Goal: Complete application form

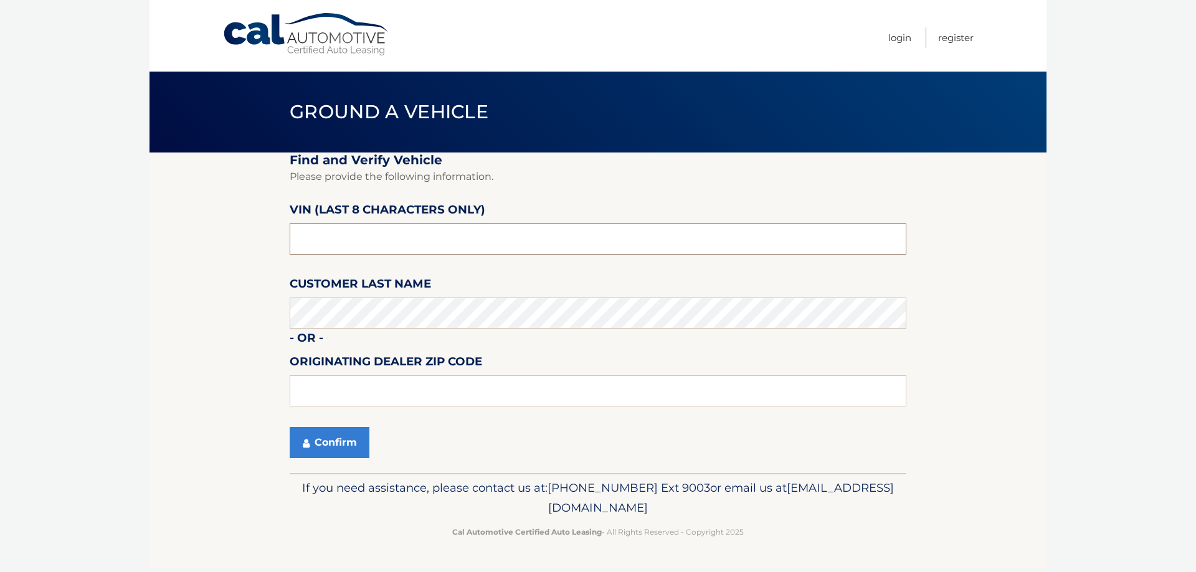
click at [376, 239] on input "text" at bounding box center [598, 239] width 617 height 31
type input "nc112519"
drag, startPoint x: 26, startPoint y: 451, endPoint x: 78, endPoint y: 433, distance: 55.3
click at [28, 450] on body "Cal Automotive Menu Login Register Ground a Vehicle" at bounding box center [598, 286] width 1196 height 572
click at [332, 384] on input "text" at bounding box center [598, 391] width 617 height 31
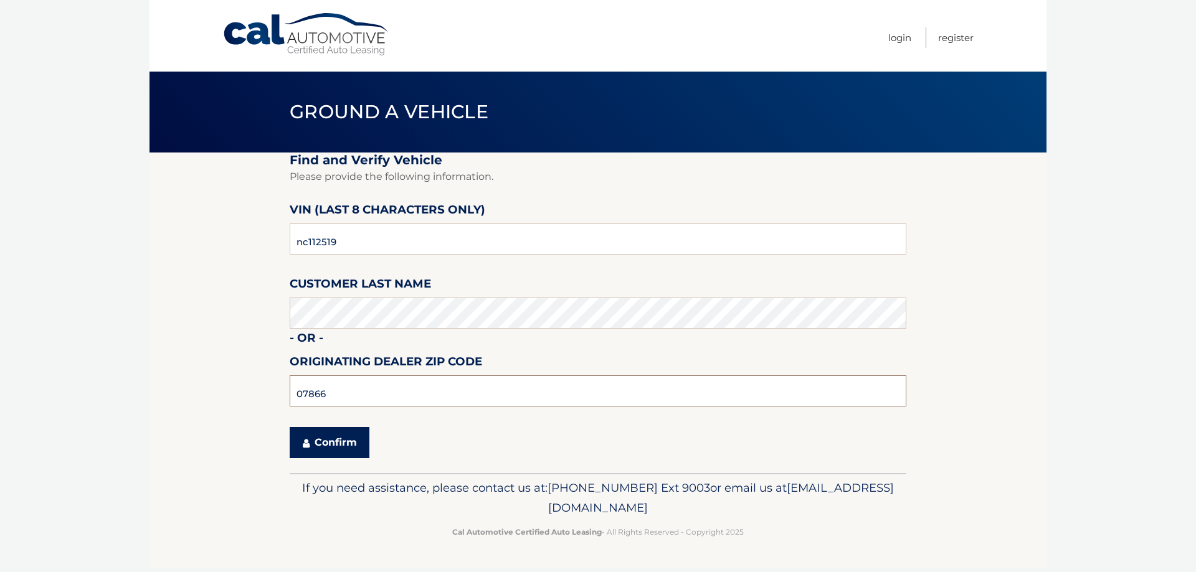
type input "07866"
click at [347, 450] on button "Confirm" at bounding box center [330, 442] width 80 height 31
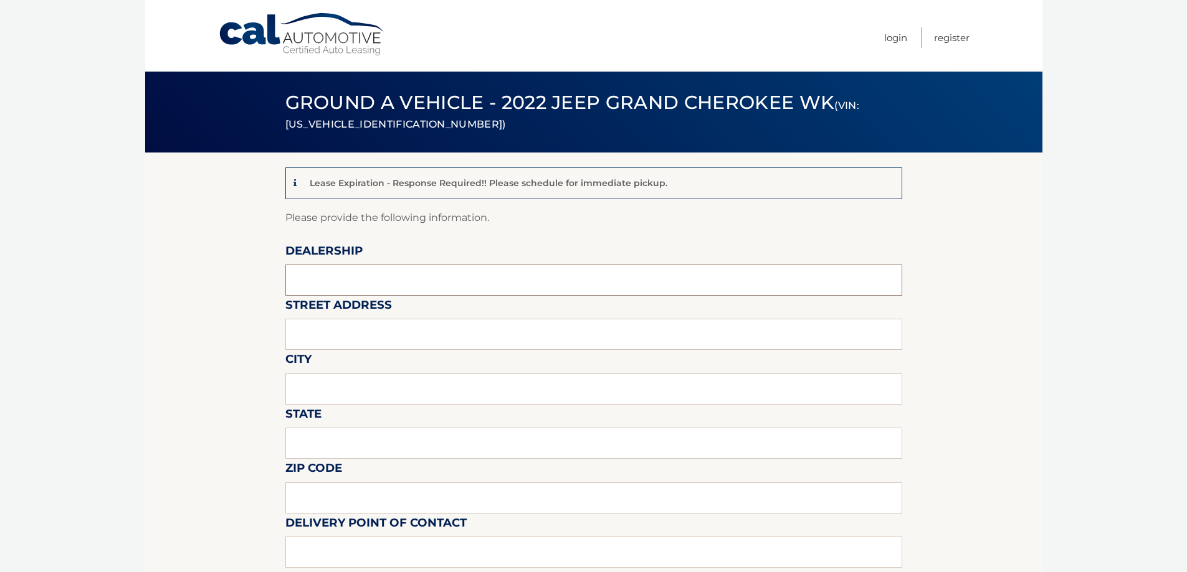
click at [369, 292] on input "text" at bounding box center [593, 280] width 617 height 31
type input "Dover Dodge"
type input "396 US 46"
type input "Rockaway"
type input "NJ"
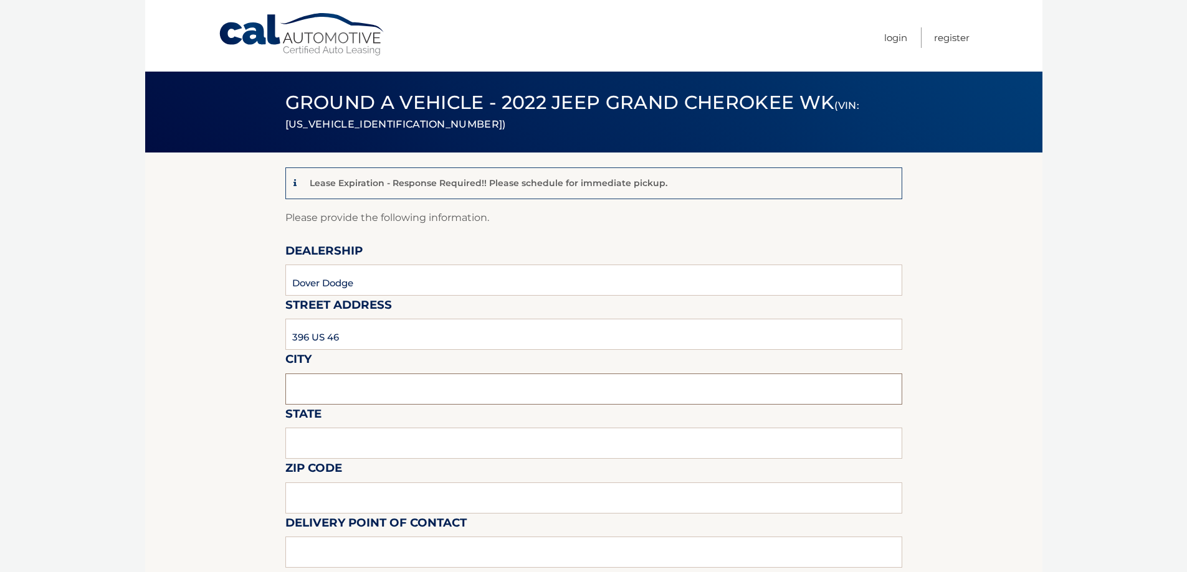
type input "07866"
type input "[PERSON_NAME]"
type input "9733667000"
type input "[EMAIL_ADDRESS][DOMAIN_NAME]"
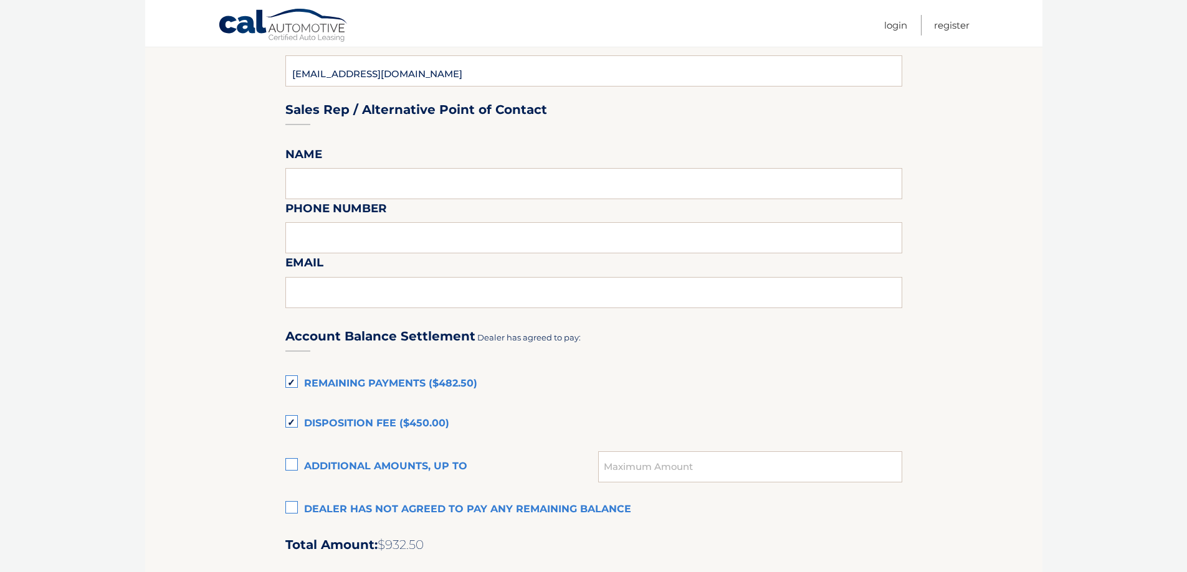
scroll to position [623, 0]
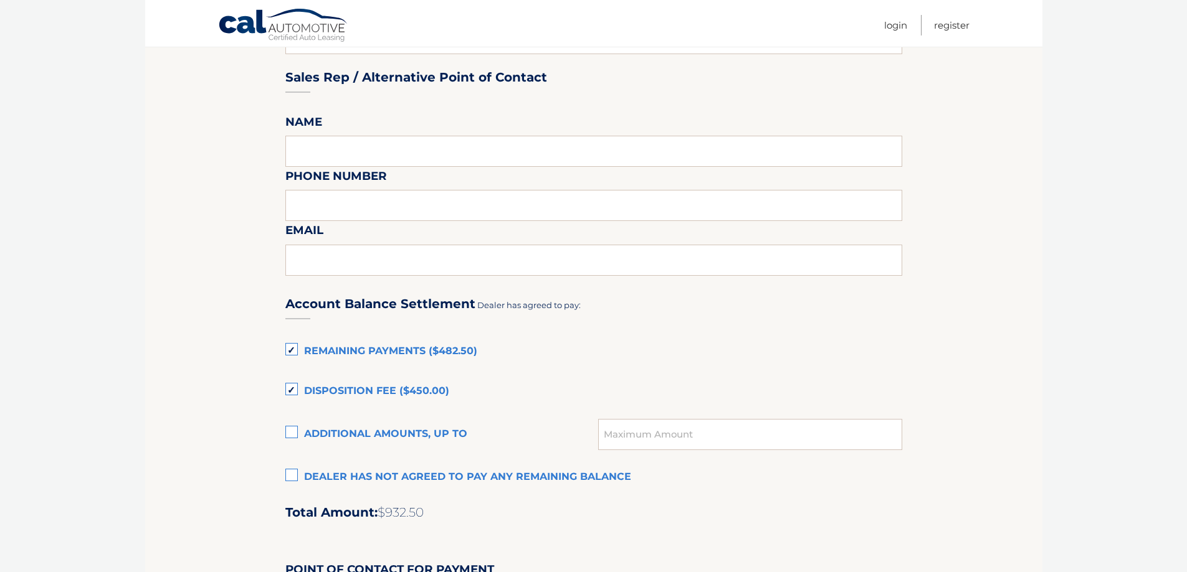
click at [298, 343] on label "Remaining Payments ($482.50)" at bounding box center [593, 351] width 617 height 25
click at [0, 0] on input "Remaining Payments ($482.50)" at bounding box center [0, 0] width 0 height 0
click at [285, 407] on section "Lease Expiration - Response Required!! Please schedule for immediate pickup. Pl…" at bounding box center [593, 212] width 897 height 1365
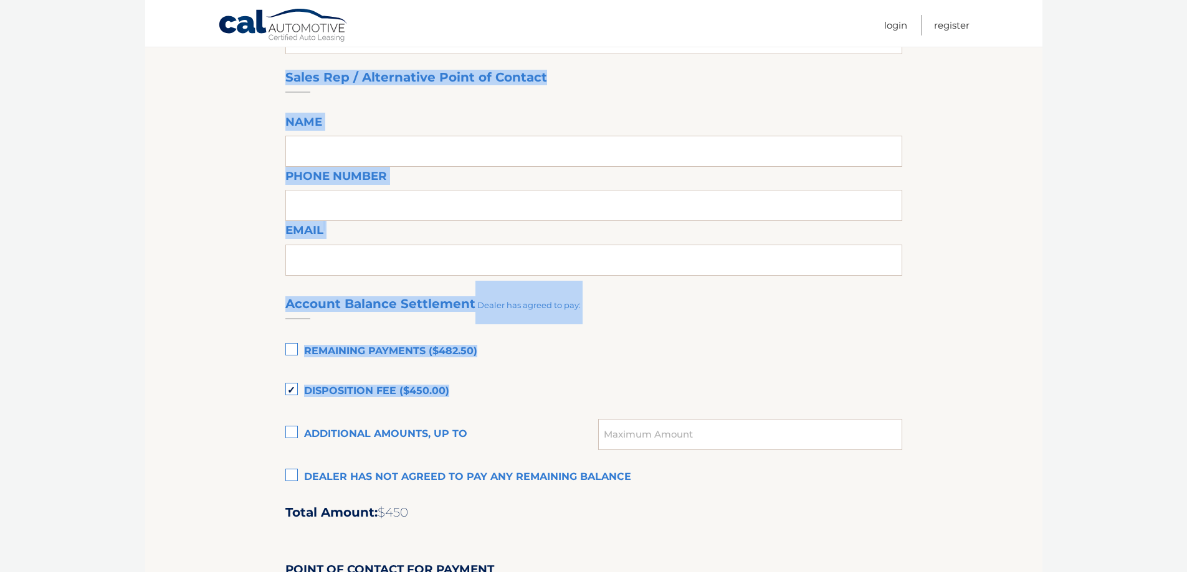
click at [293, 390] on label "Disposition Fee ($450.00)" at bounding box center [593, 391] width 617 height 25
click at [0, 0] on input "Disposition Fee ($450.00)" at bounding box center [0, 0] width 0 height 0
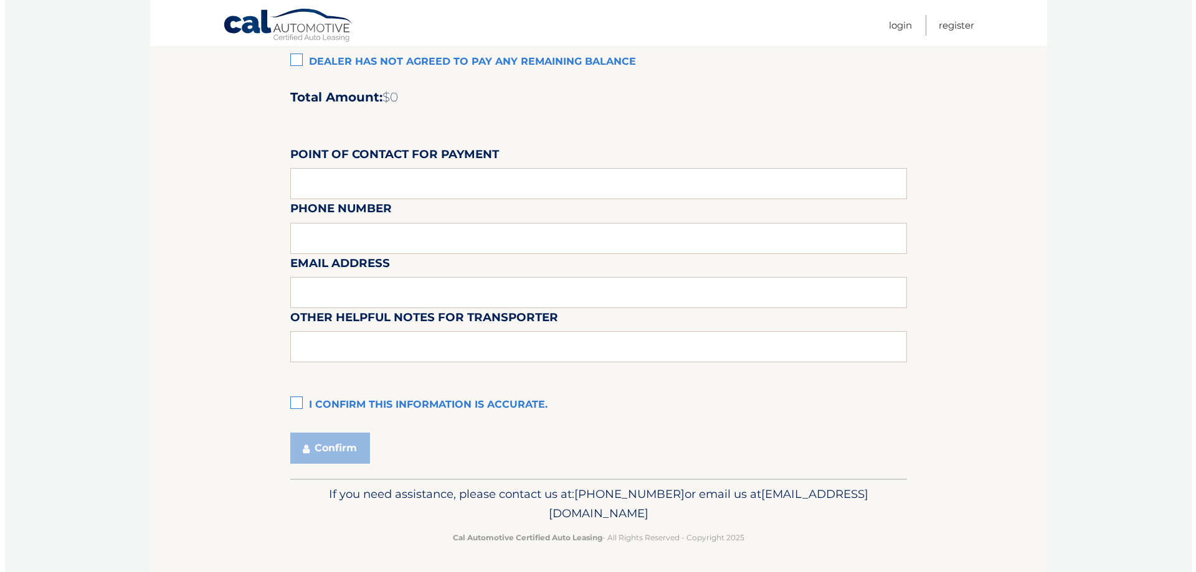
scroll to position [1040, 0]
click at [287, 406] on label "I confirm this information is accurate." at bounding box center [593, 404] width 617 height 25
click at [0, 0] on input "I confirm this information is accurate." at bounding box center [0, 0] width 0 height 0
click at [311, 440] on button "Confirm" at bounding box center [325, 447] width 80 height 31
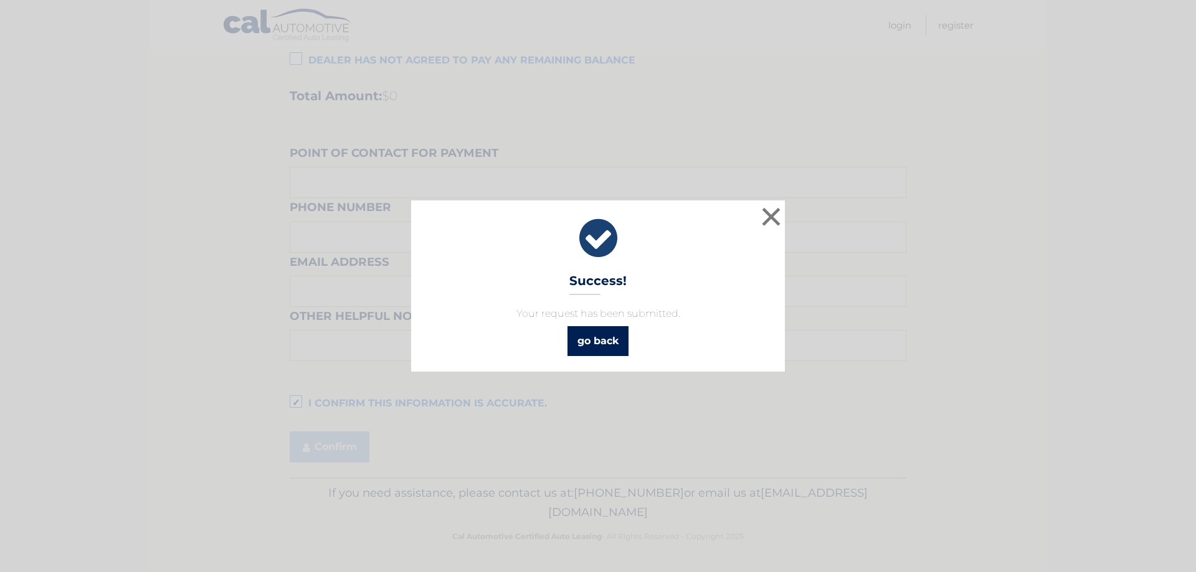
click at [595, 343] on link "go back" at bounding box center [597, 341] width 61 height 30
